Goal: Task Accomplishment & Management: Complete application form

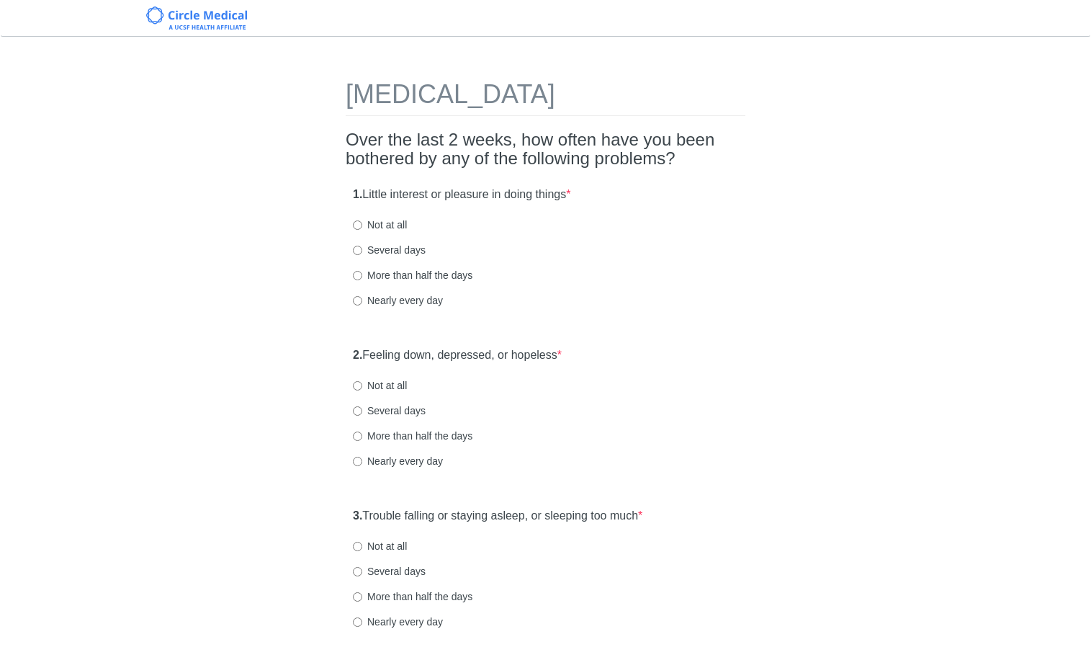
click at [562, 236] on div "1. Little interest or pleasure in doing things * Not at all Several days More t…" at bounding box center [546, 254] width 400 height 150
click at [402, 258] on div "1. Little interest or pleasure in doing things * Not at all Several days More t…" at bounding box center [546, 254] width 400 height 150
click at [406, 252] on label "Several days" at bounding box center [389, 250] width 73 height 14
click at [362, 252] on input "Several days" at bounding box center [357, 250] width 9 height 9
radio input "true"
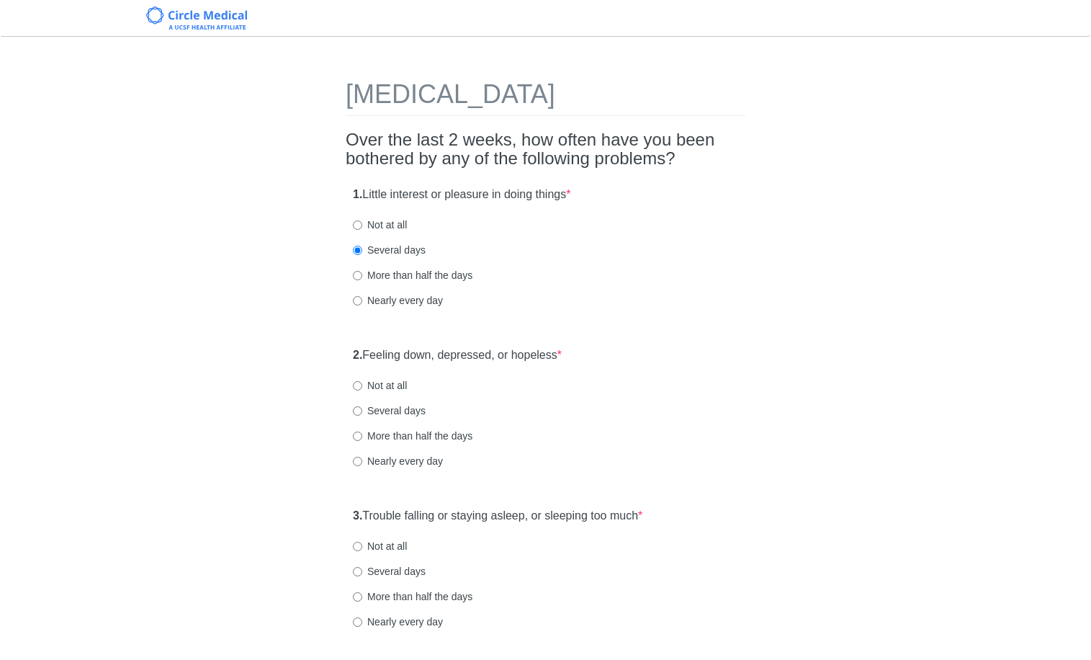
click at [389, 416] on label "Several days" at bounding box center [389, 410] width 73 height 14
click at [362, 416] on input "Several days" at bounding box center [357, 410] width 9 height 9
radio input "true"
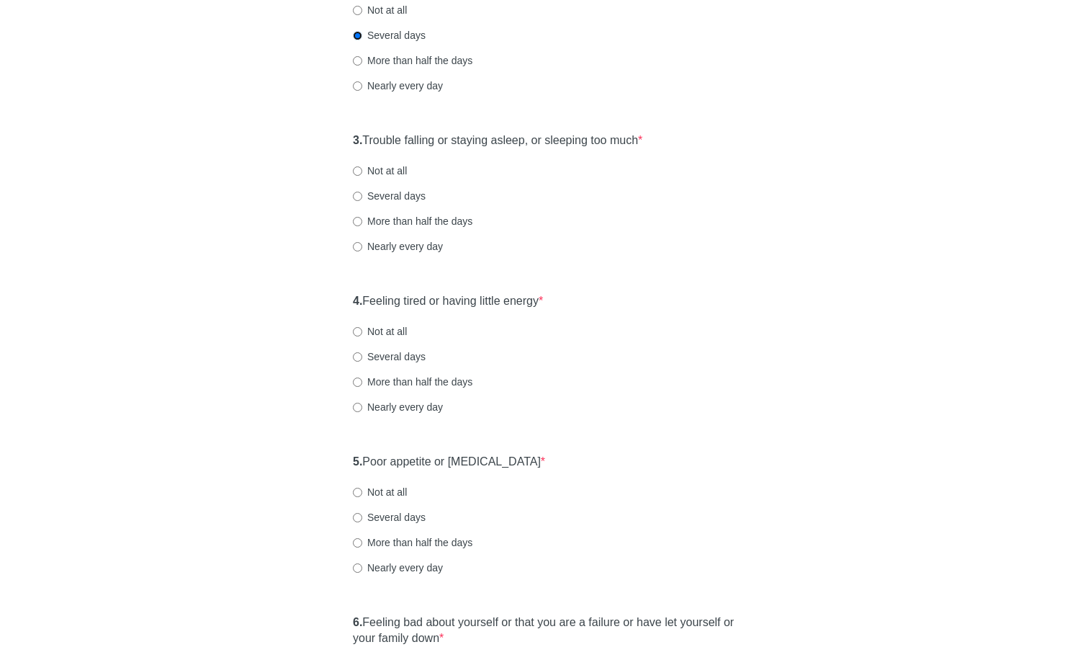
scroll to position [376, 0]
click at [378, 169] on label "Not at all" at bounding box center [380, 170] width 54 height 14
click at [362, 169] on input "Not at all" at bounding box center [357, 170] width 9 height 9
radio input "true"
click at [398, 326] on label "Not at all" at bounding box center [380, 330] width 54 height 14
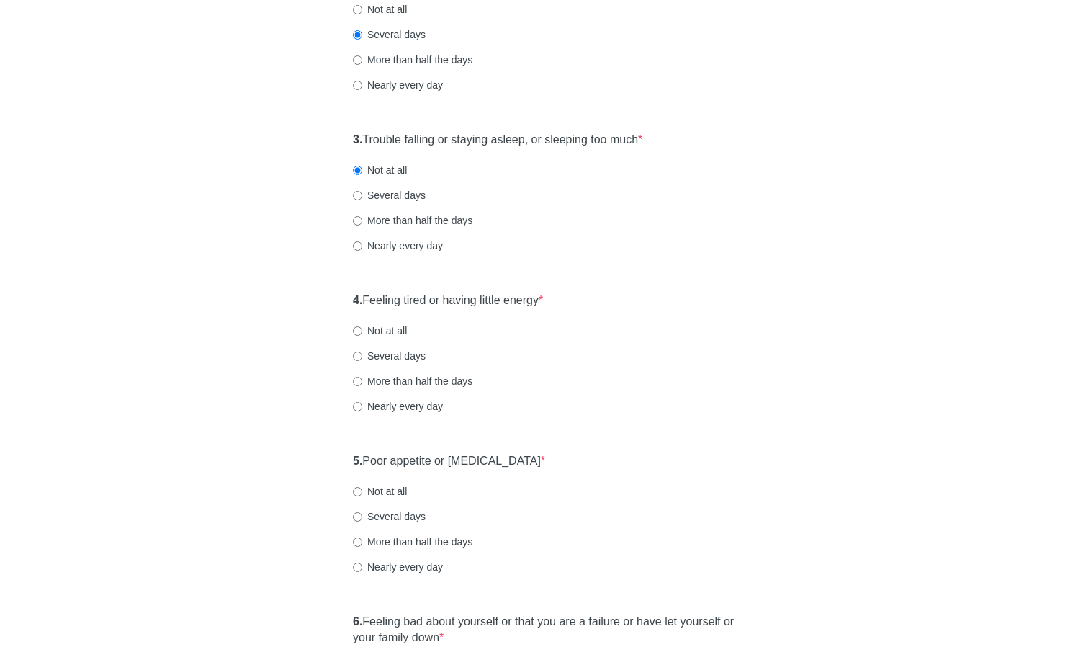
click at [362, 326] on input "Not at all" at bounding box center [357, 330] width 9 height 9
radio input "true"
click at [389, 352] on label "Several days" at bounding box center [389, 356] width 73 height 14
click at [362, 352] on input "Several days" at bounding box center [357, 356] width 9 height 9
radio input "true"
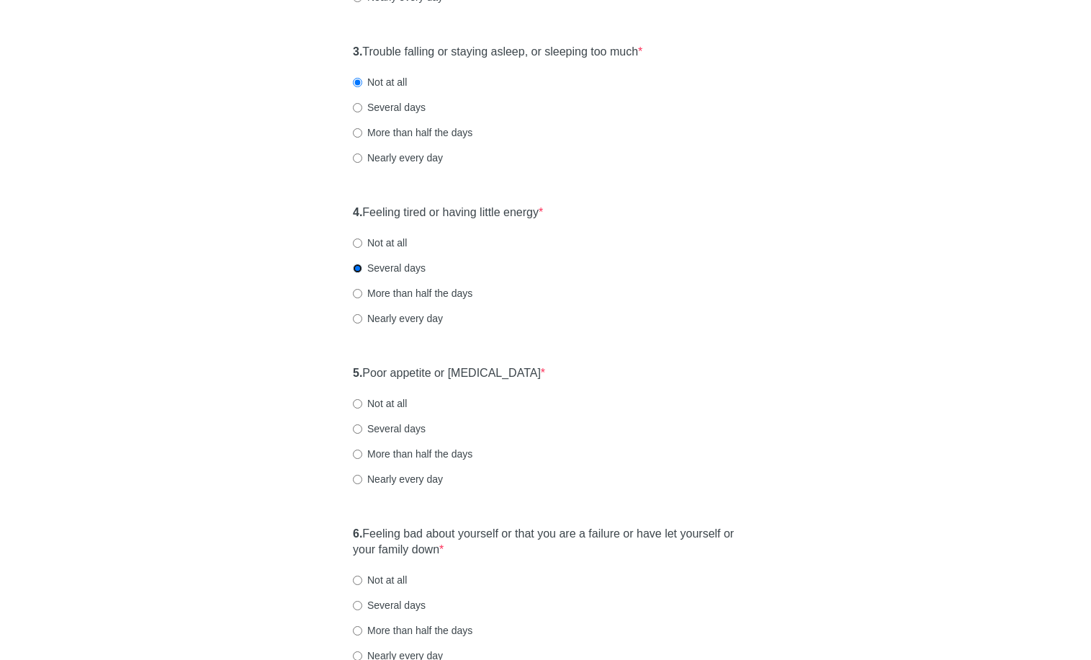
scroll to position [518, 0]
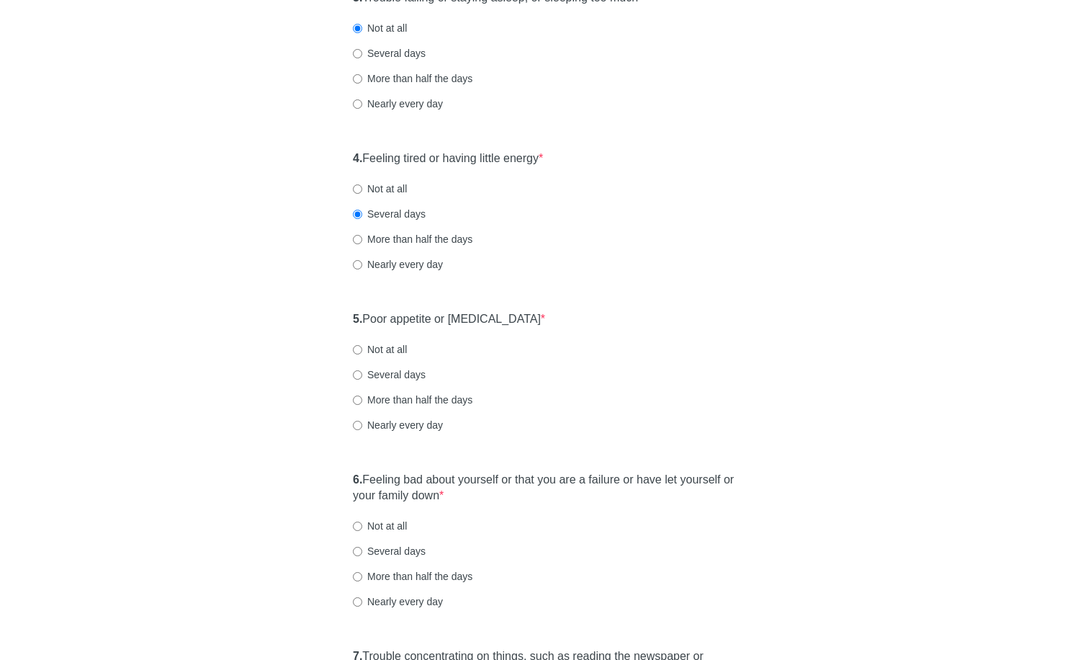
click at [402, 370] on label "Several days" at bounding box center [389, 374] width 73 height 14
click at [362, 370] on input "Several days" at bounding box center [357, 374] width 9 height 9
radio input "true"
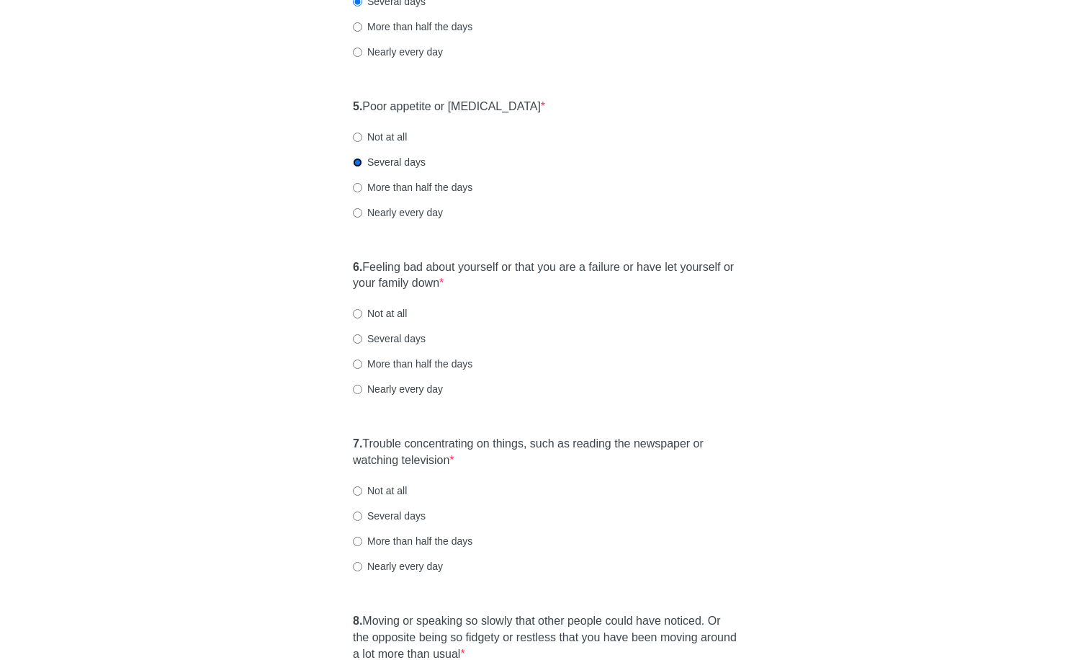
scroll to position [749, 0]
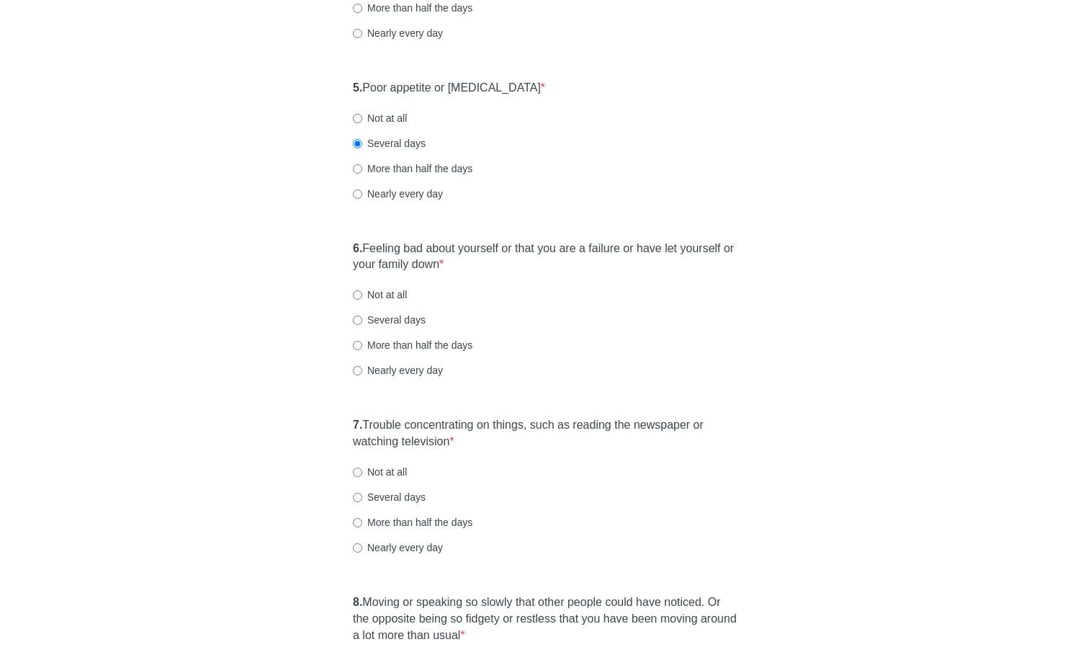
click at [372, 115] on label "Not at all" at bounding box center [380, 118] width 54 height 14
click at [362, 115] on input "Not at all" at bounding box center [357, 118] width 9 height 9
radio input "true"
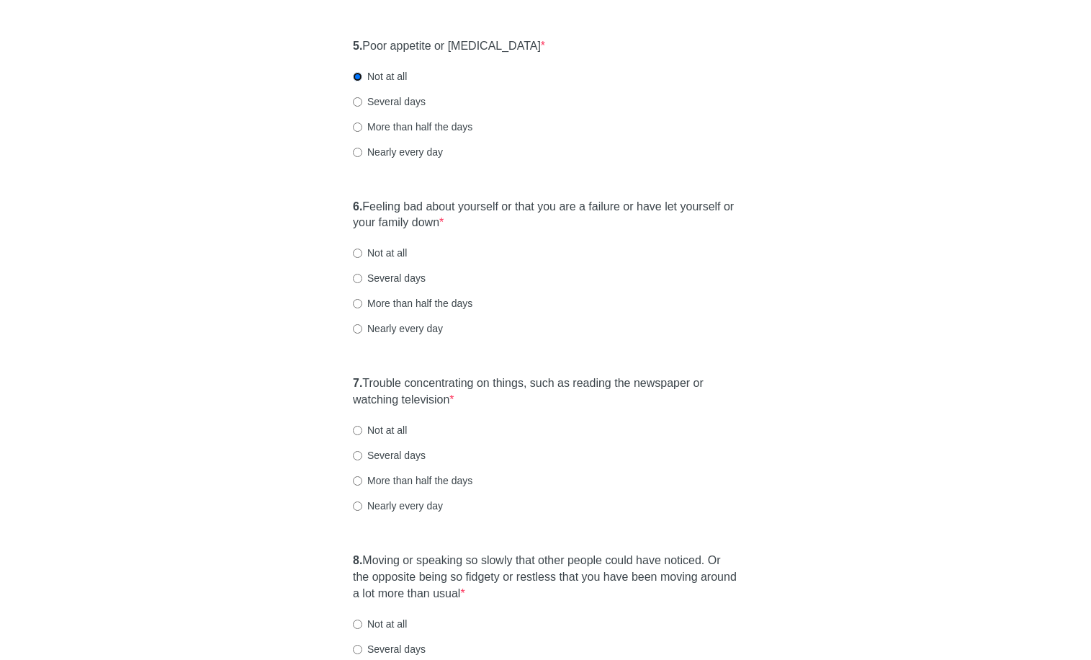
scroll to position [969, 0]
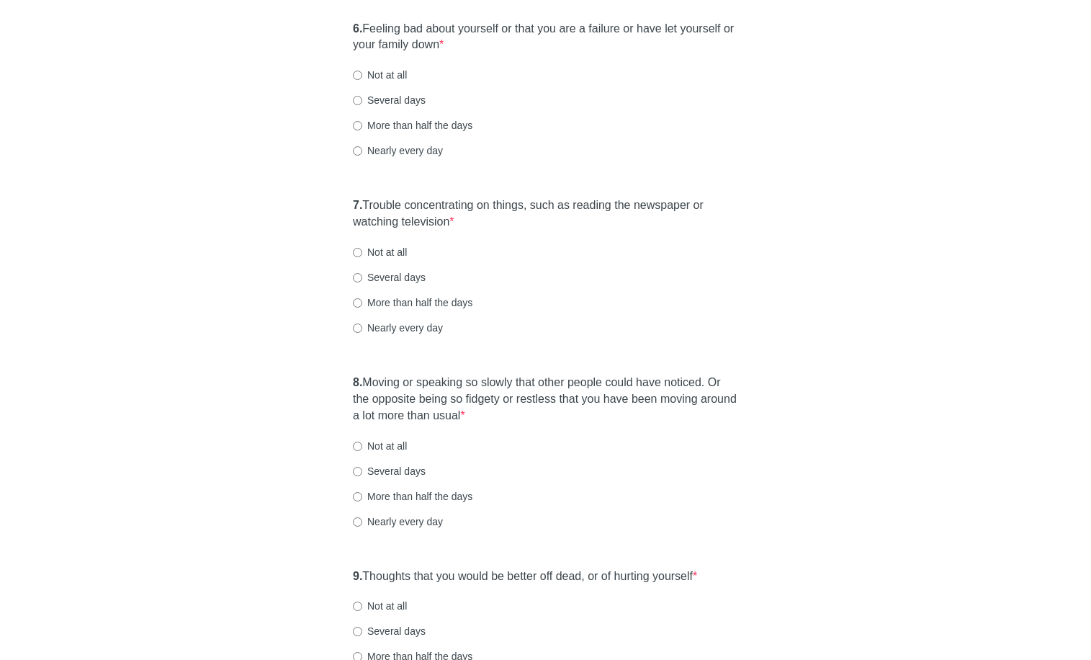
click at [403, 81] on label "Not at all" at bounding box center [380, 75] width 54 height 14
click at [362, 80] on input "Not at all" at bounding box center [357, 75] width 9 height 9
radio input "true"
click at [384, 244] on div "7. Trouble concentrating on things, such as reading the newspaper or watching t…" at bounding box center [546, 273] width 400 height 166
click at [392, 257] on label "Not at all" at bounding box center [380, 252] width 54 height 14
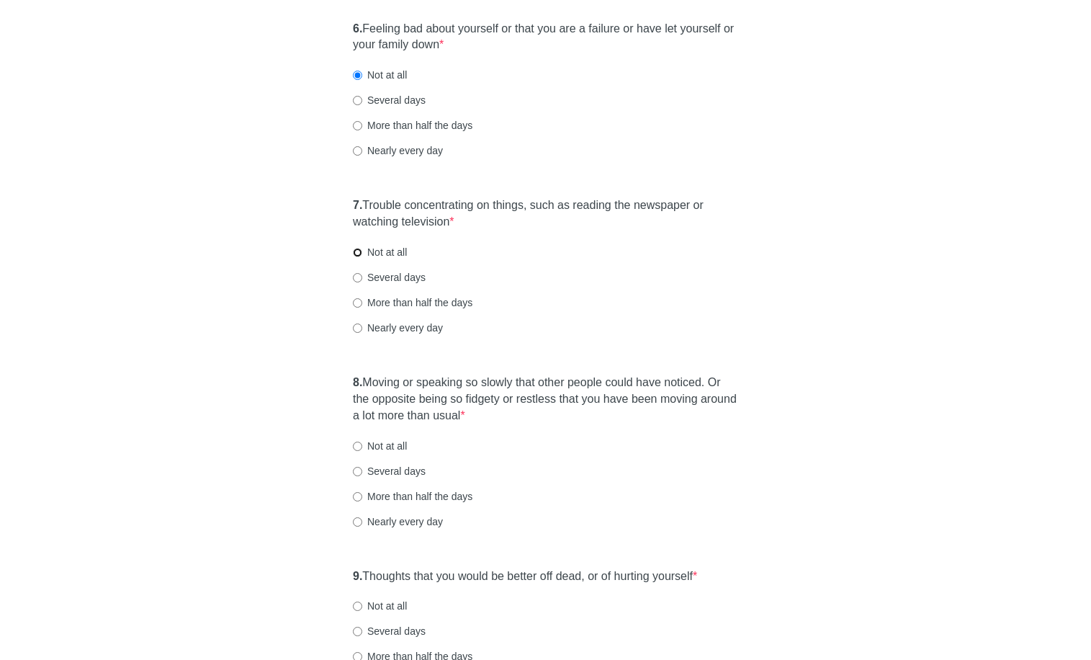
click at [362, 257] on input "Not at all" at bounding box center [357, 252] width 9 height 9
radio input "true"
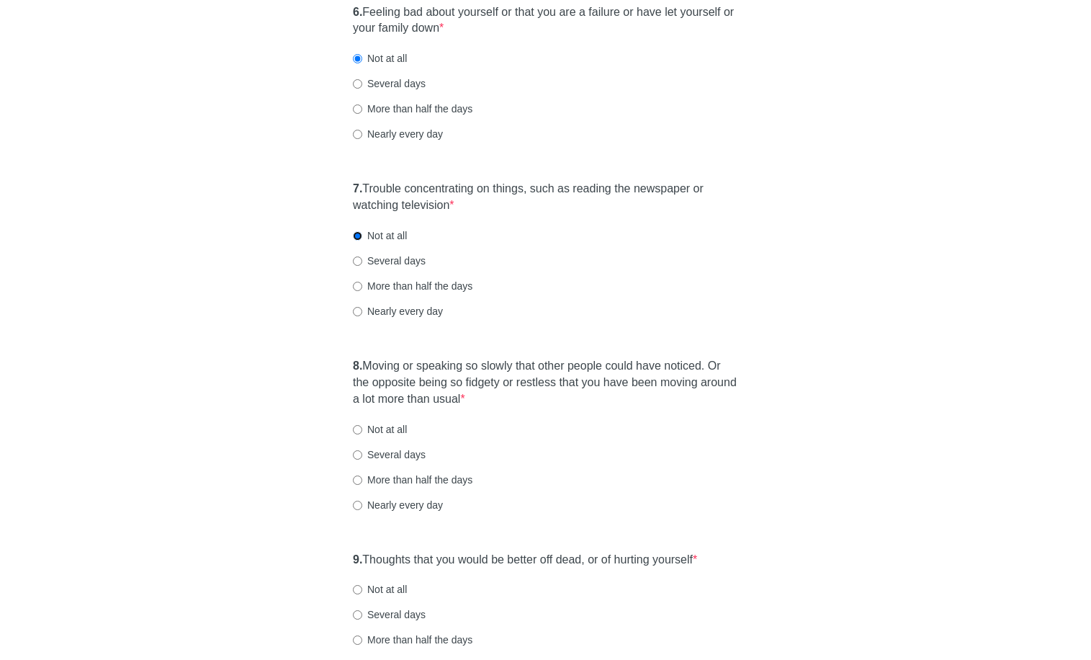
scroll to position [1071, 0]
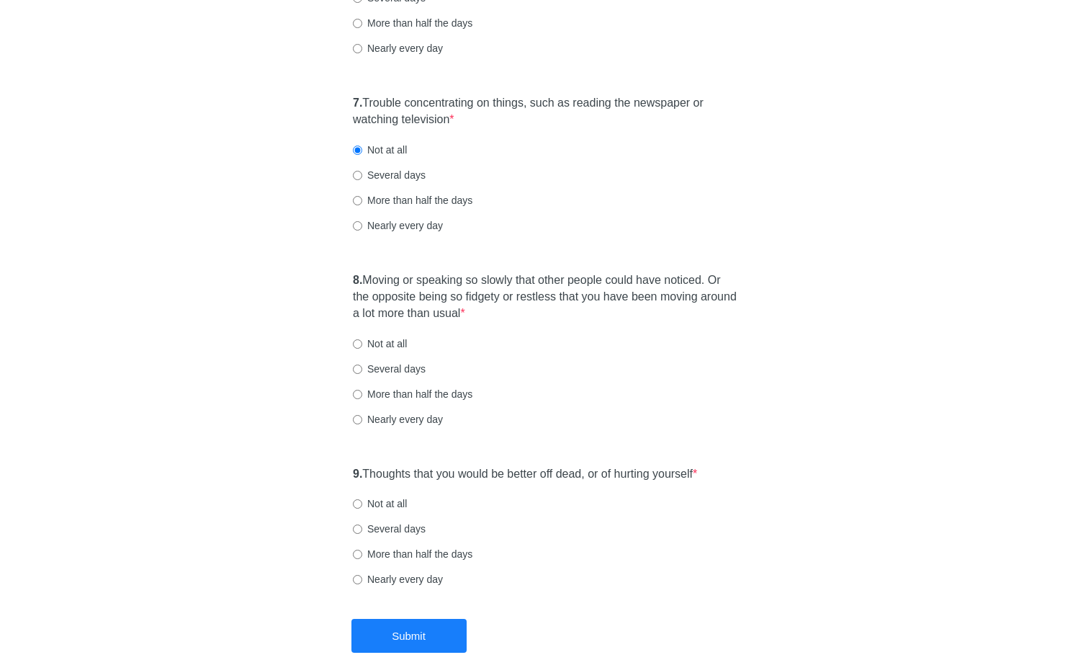
click at [393, 233] on div "7. Trouble concentrating on things, such as reading the newspaper or watching t…" at bounding box center [546, 171] width 400 height 166
click at [394, 231] on label "Nearly every day" at bounding box center [398, 225] width 90 height 14
click at [362, 230] on input "Nearly every day" at bounding box center [357, 225] width 9 height 9
radio input "true"
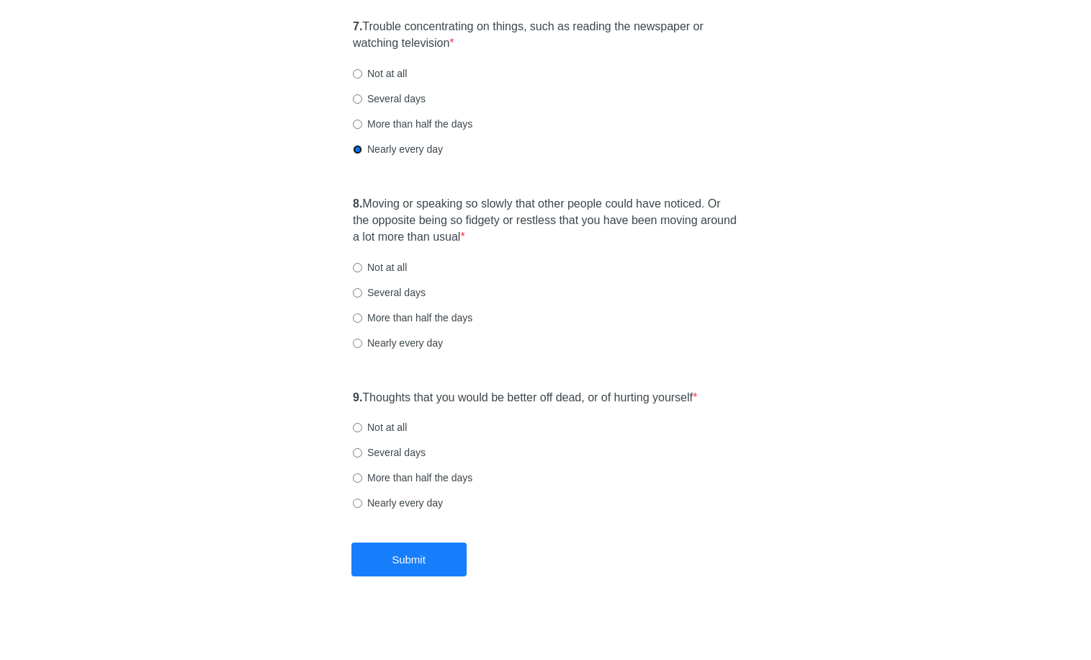
scroll to position [1151, 0]
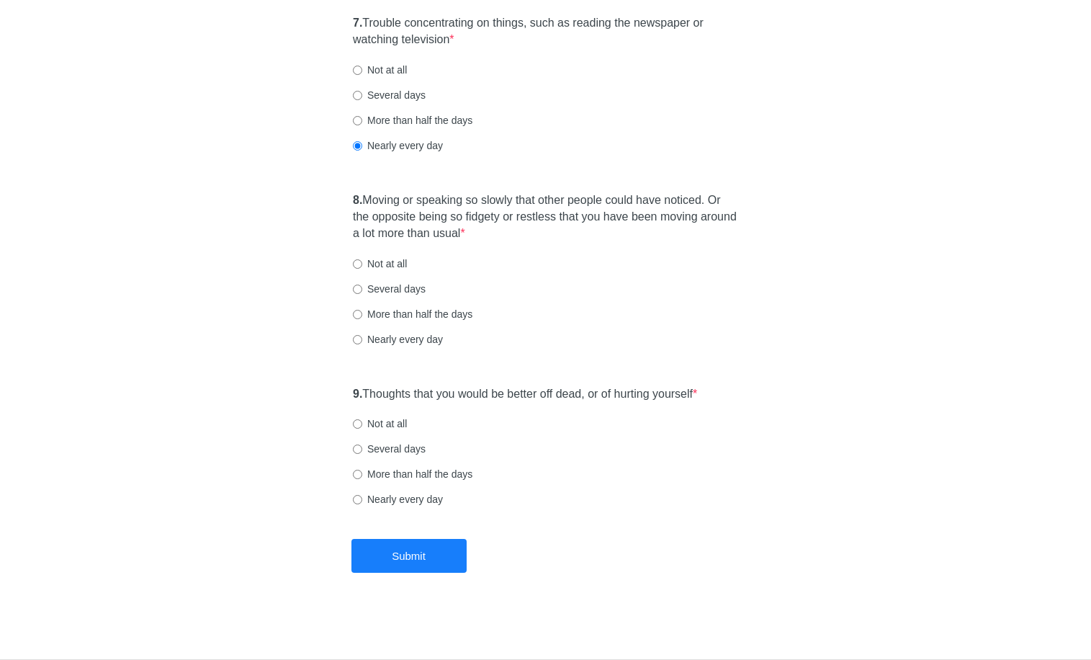
click at [385, 265] on label "Not at all" at bounding box center [380, 263] width 54 height 14
click at [362, 265] on input "Not at all" at bounding box center [357, 263] width 9 height 9
radio input "true"
click at [382, 421] on label "Not at all" at bounding box center [380, 423] width 54 height 14
click at [362, 421] on input "Not at all" at bounding box center [357, 423] width 9 height 9
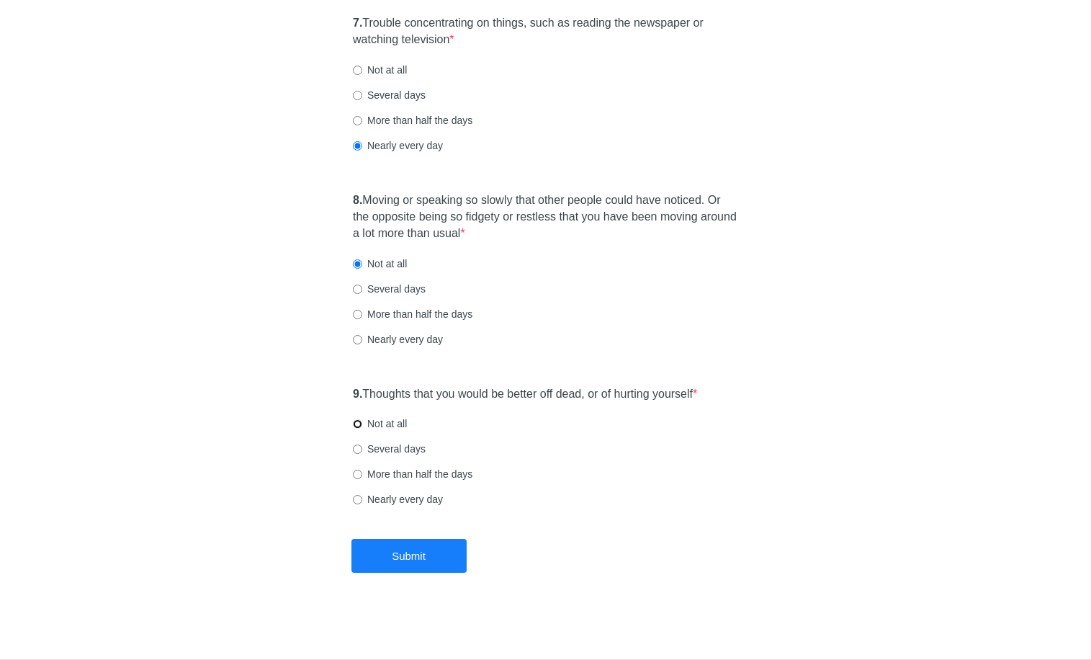
radio input "true"
click at [437, 548] on button "Submit" at bounding box center [409, 556] width 115 height 34
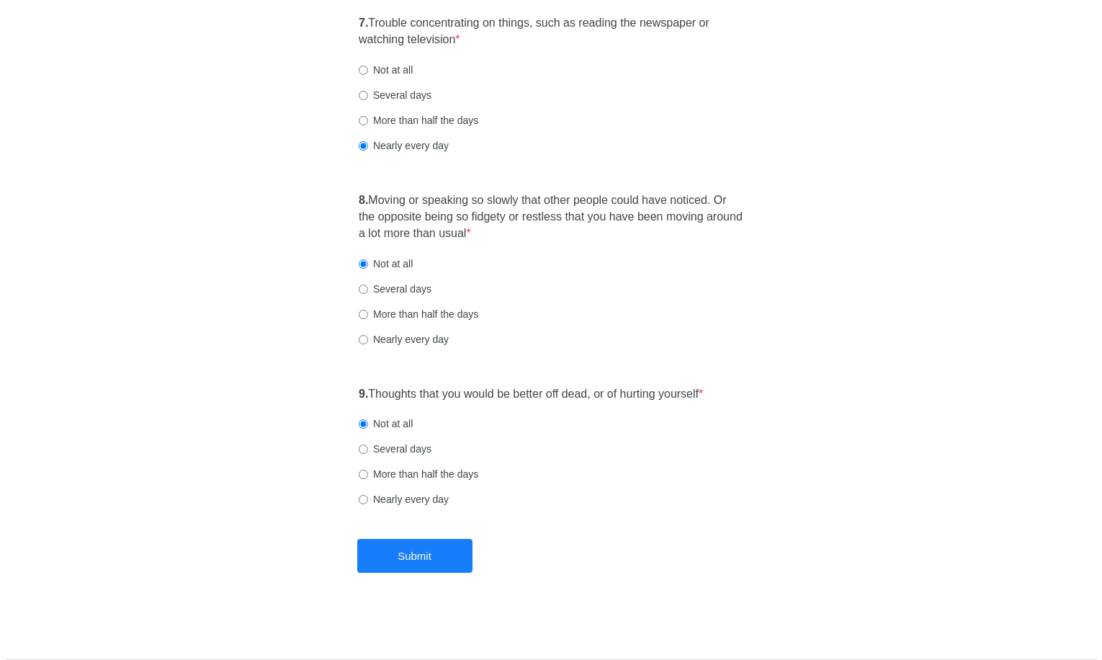
scroll to position [0, 0]
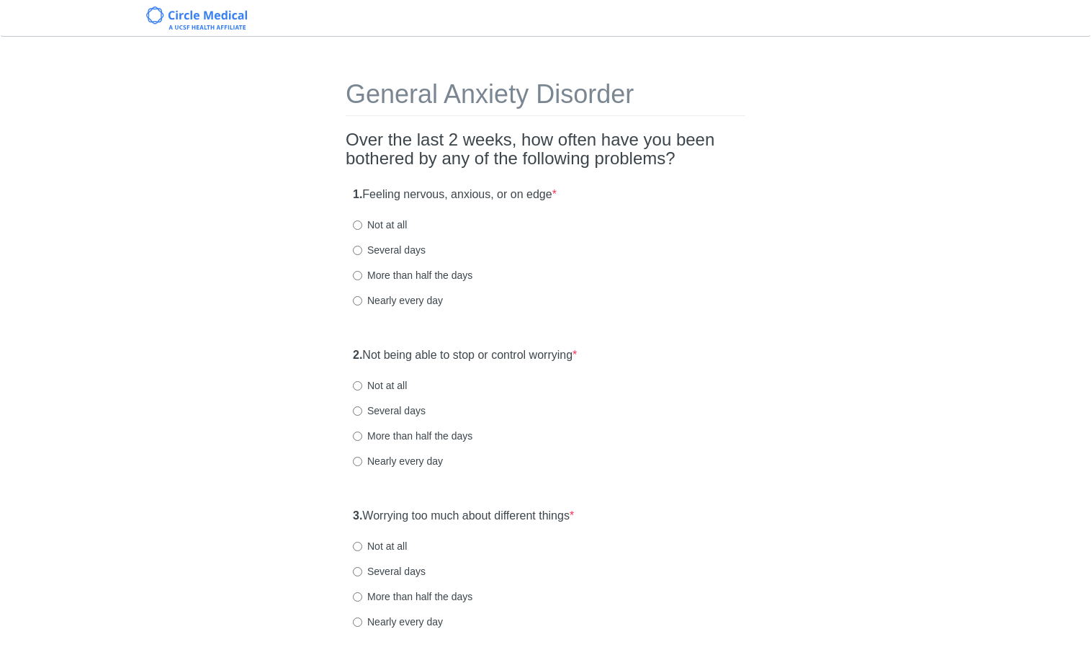
click at [423, 284] on div "1. Feeling nervous, anxious, or on edge * Not at all Several days More than hal…" at bounding box center [546, 254] width 400 height 150
click at [430, 275] on label "More than half the days" at bounding box center [413, 275] width 120 height 14
click at [362, 275] on input "More than half the days" at bounding box center [357, 275] width 9 height 9
radio input "true"
click at [411, 413] on label "Several days" at bounding box center [389, 410] width 73 height 14
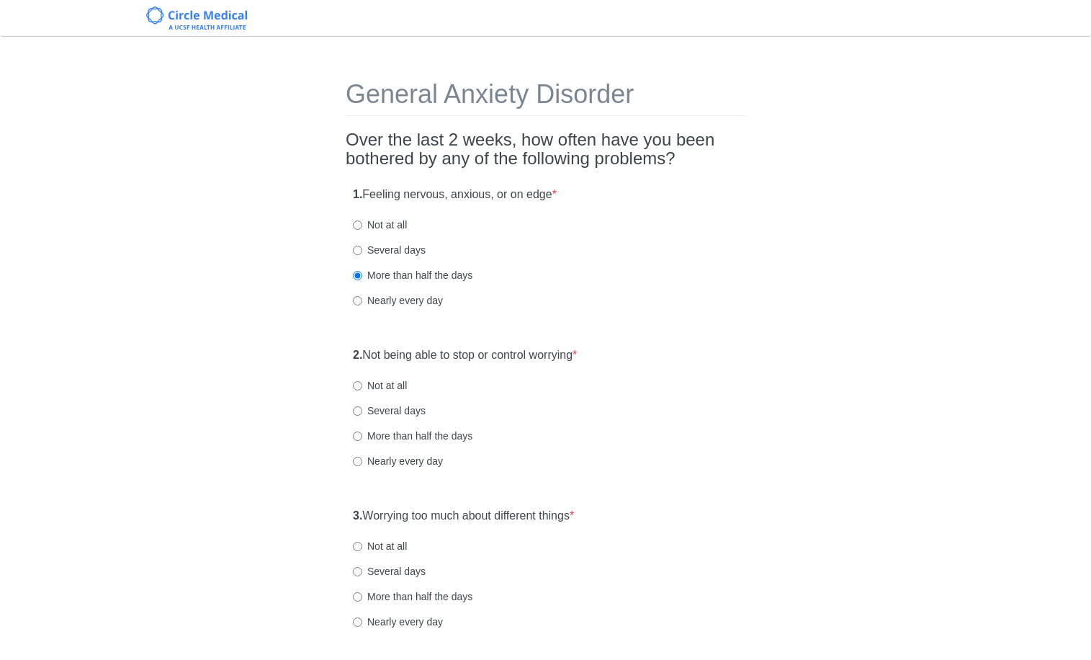
click at [362, 413] on input "Several days" at bounding box center [357, 410] width 9 height 9
radio input "true"
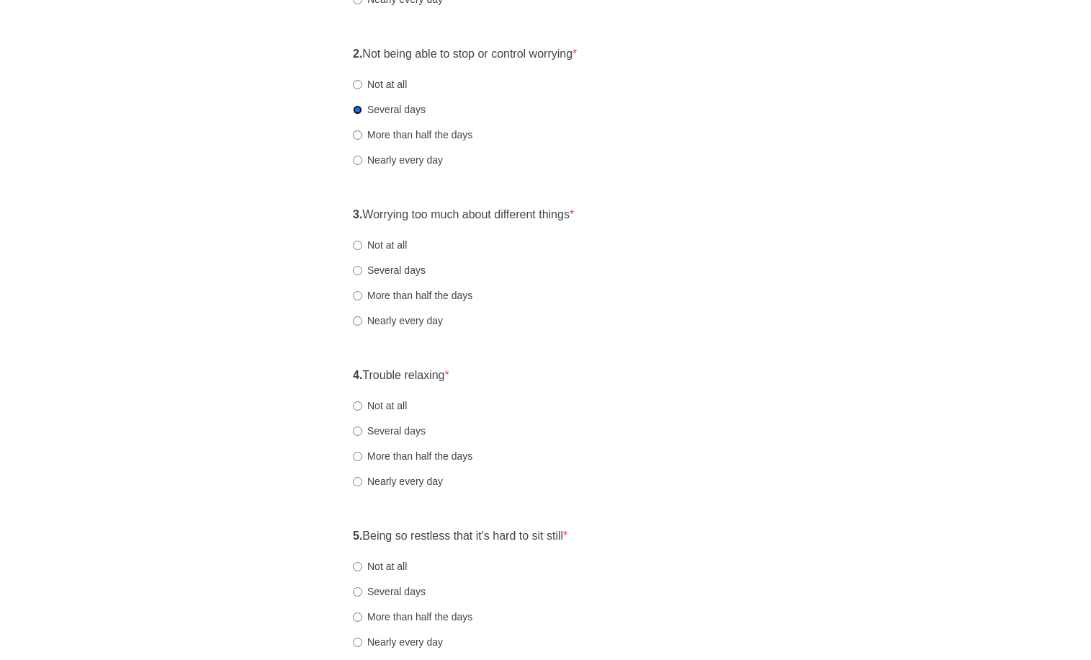
scroll to position [314, 0]
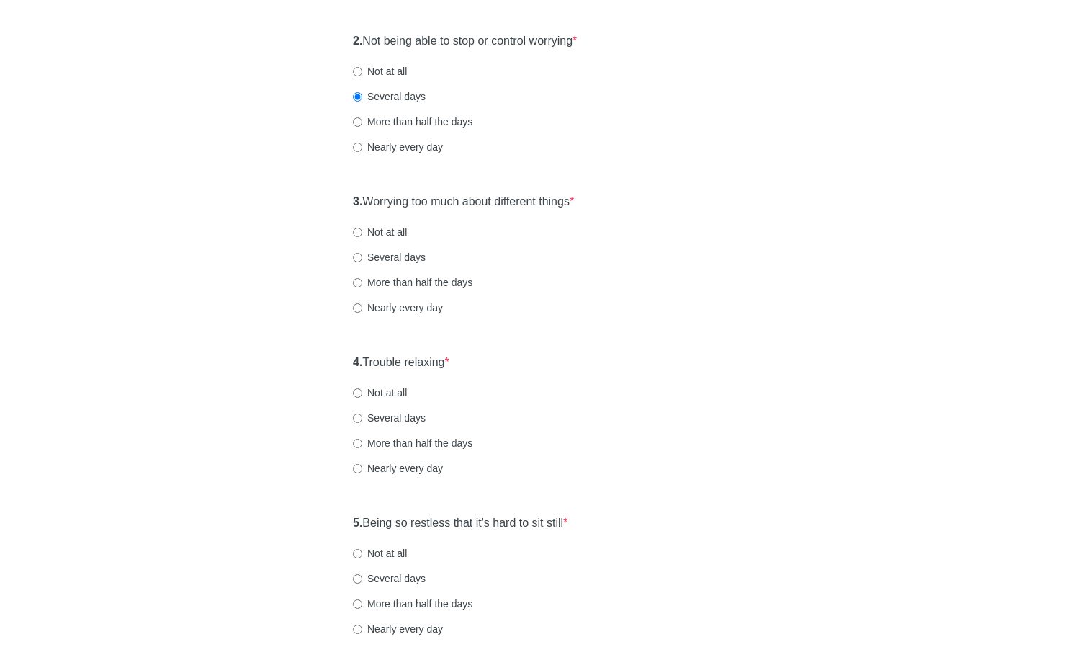
click at [391, 257] on label "Several days" at bounding box center [389, 257] width 73 height 14
click at [362, 257] on input "Several days" at bounding box center [357, 257] width 9 height 9
radio input "true"
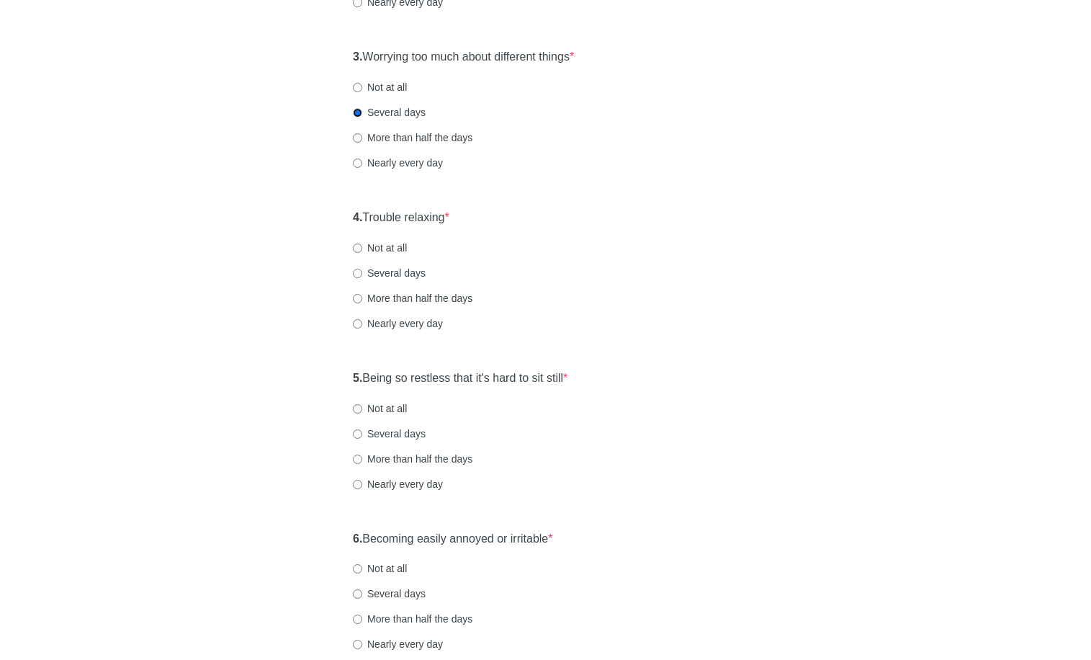
scroll to position [522, 0]
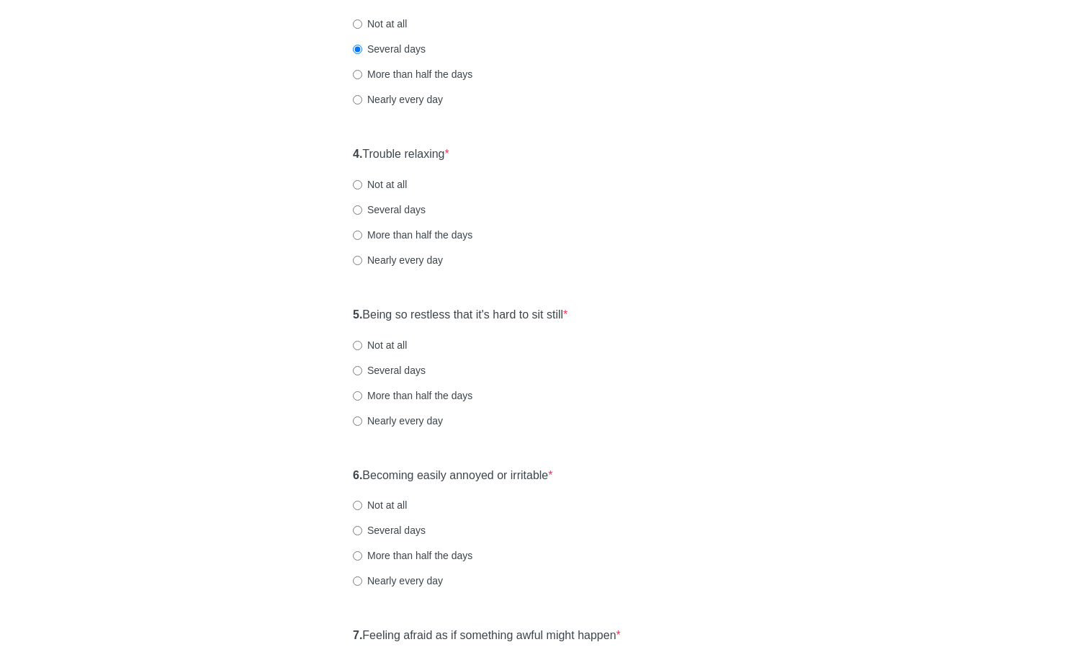
click at [385, 215] on label "Several days" at bounding box center [389, 209] width 73 height 14
click at [362, 215] on input "Several days" at bounding box center [357, 209] width 9 height 9
radio input "true"
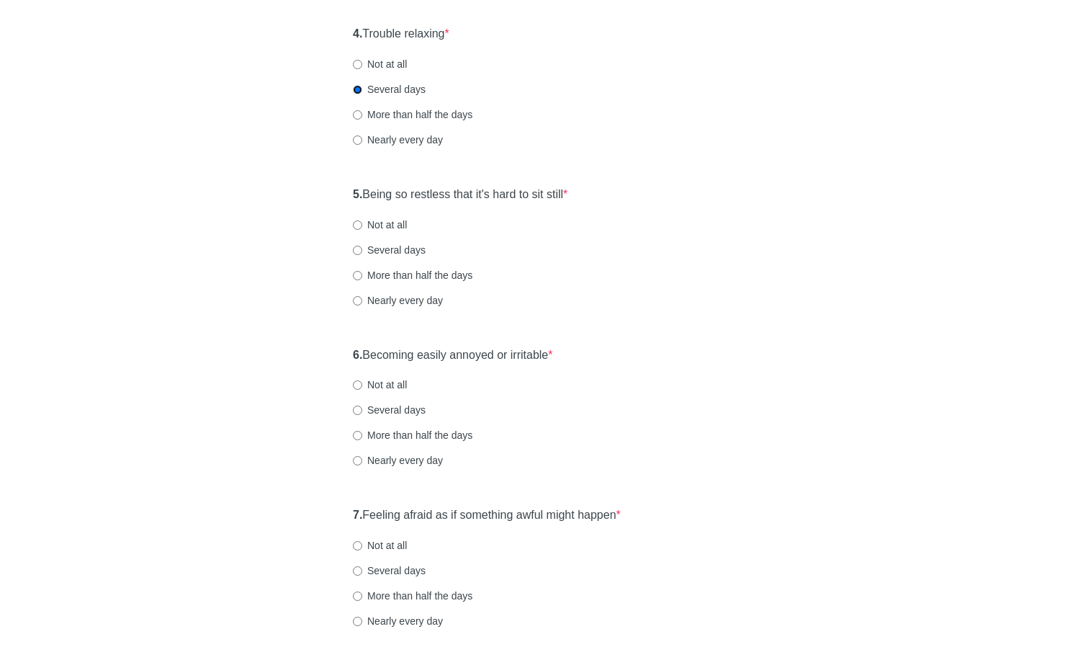
scroll to position [707, 0]
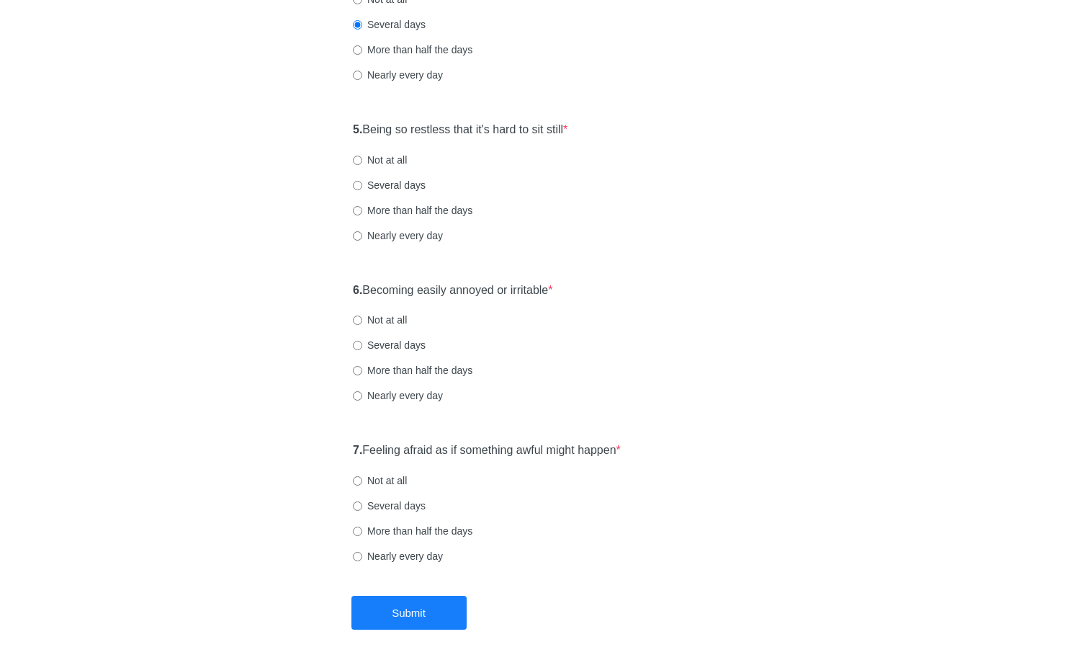
click at [402, 165] on label "Not at all" at bounding box center [380, 160] width 54 height 14
click at [362, 165] on input "Not at all" at bounding box center [357, 160] width 9 height 9
radio input "true"
click at [491, 333] on div "6. Becoming easily annoyed or irritable * Not at all Several days More than hal…" at bounding box center [546, 350] width 400 height 150
click at [395, 371] on label "More than half the days" at bounding box center [413, 370] width 120 height 14
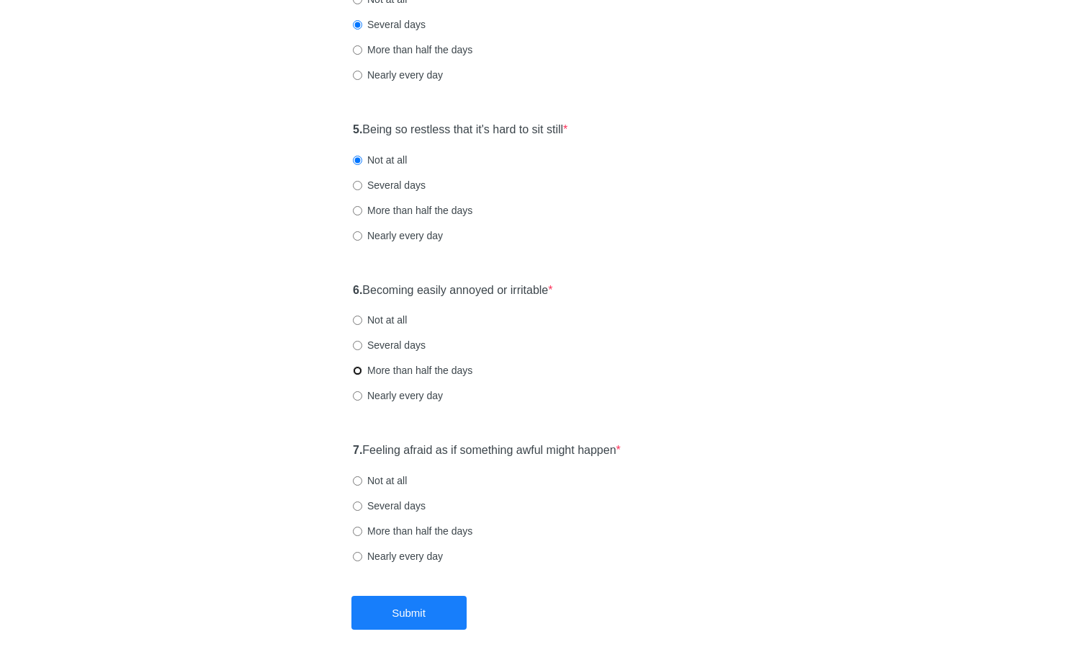
click at [362, 371] on input "More than half the days" at bounding box center [357, 370] width 9 height 9
radio input "true"
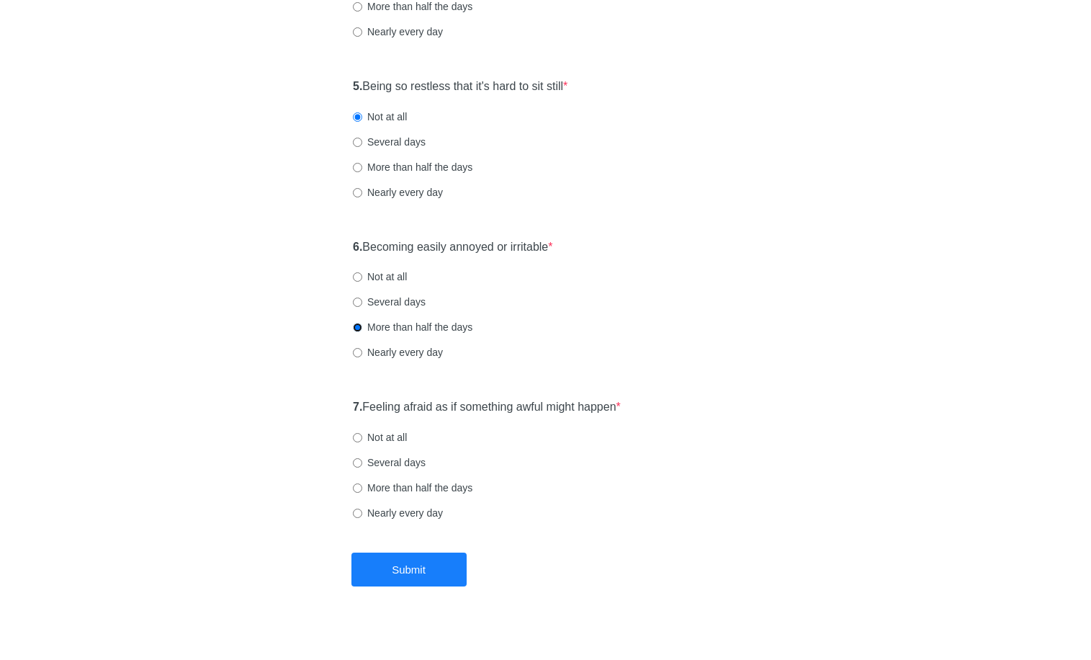
scroll to position [764, 0]
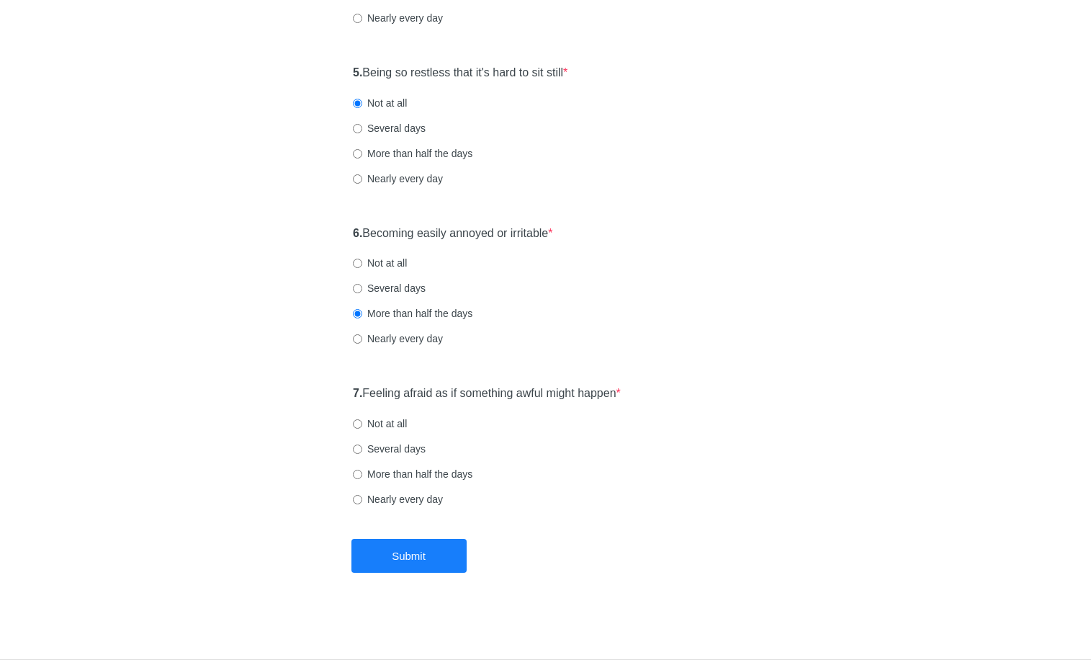
click at [391, 426] on label "Not at all" at bounding box center [380, 423] width 54 height 14
click at [362, 426] on input "Not at all" at bounding box center [357, 423] width 9 height 9
radio input "true"
drag, startPoint x: 420, startPoint y: 547, endPoint x: 430, endPoint y: 532, distance: 18.2
click at [420, 547] on button "Submit" at bounding box center [409, 556] width 115 height 34
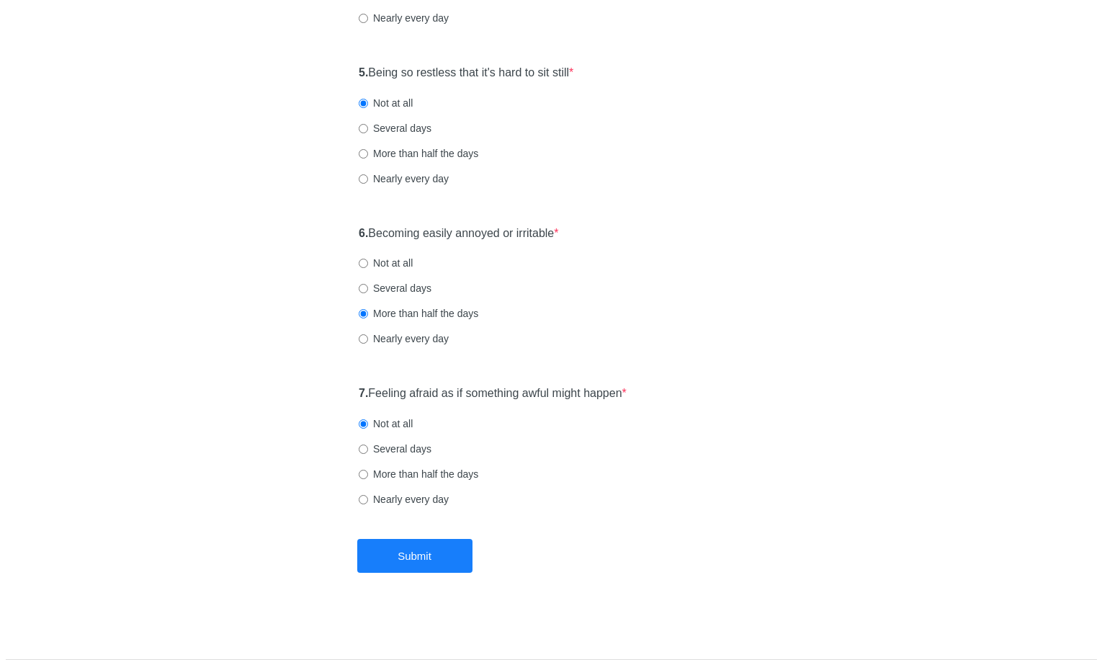
scroll to position [0, 0]
